Goal: Information Seeking & Learning: Learn about a topic

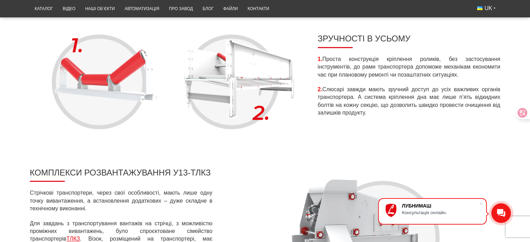
scroll to position [488, 0]
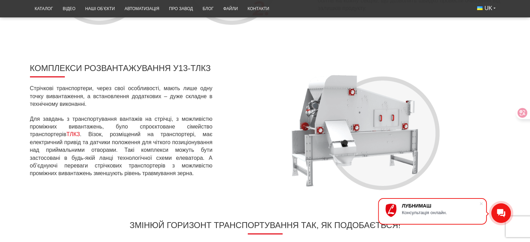
click at [67, 134] on link "ТЛКЗ" at bounding box center [74, 134] width 14 height 6
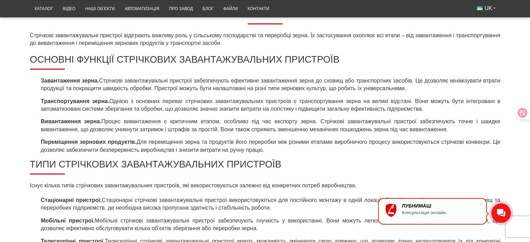
scroll to position [104, 0]
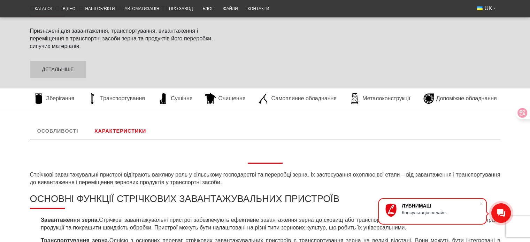
click at [131, 129] on link "Характеристики" at bounding box center [120, 131] width 66 height 17
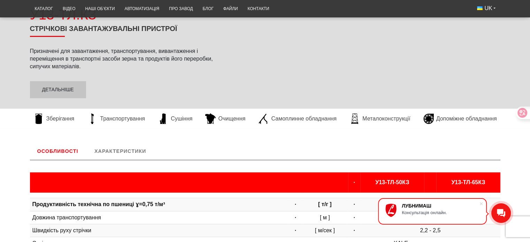
scroll to position [63, 0]
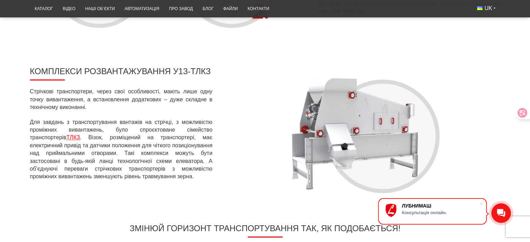
scroll to position [508, 0]
